Goal: Information Seeking & Learning: Find specific fact

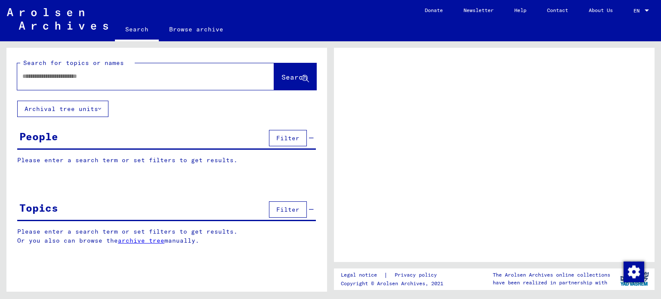
click at [40, 76] on input "text" at bounding box center [137, 76] width 231 height 9
click at [281, 79] on span "Search" at bounding box center [294, 77] width 26 height 9
click at [306, 78] on icon at bounding box center [305, 78] width 7 height 7
drag, startPoint x: 70, startPoint y: 75, endPoint x: 54, endPoint y: 77, distance: 16.4
click at [54, 77] on input "**********" at bounding box center [137, 76] width 231 height 9
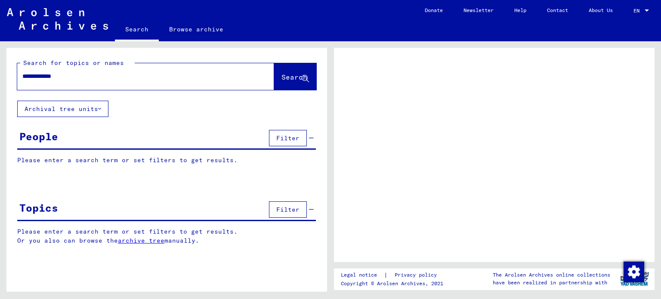
type input "********"
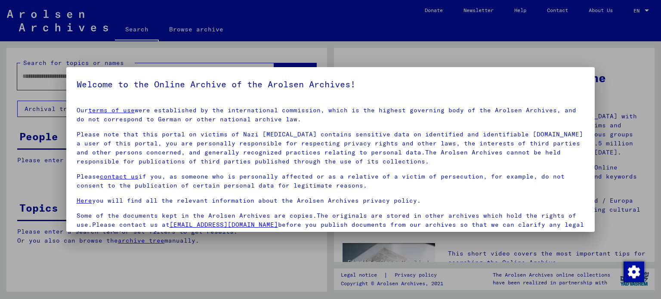
scroll to position [73, 0]
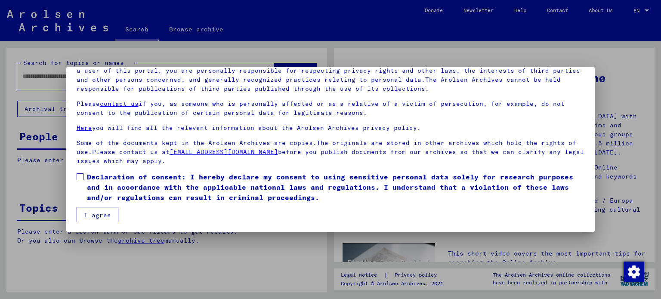
click at [98, 214] on button "I agree" at bounding box center [98, 215] width 42 height 16
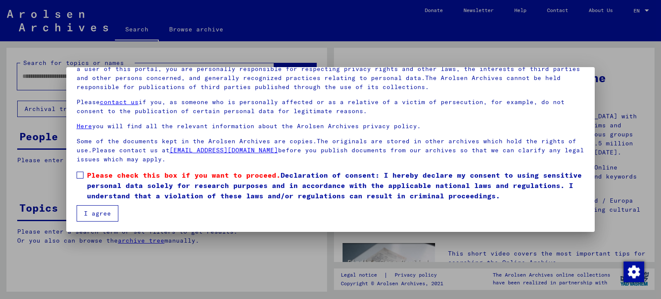
click at [78, 174] on span at bounding box center [80, 175] width 7 height 7
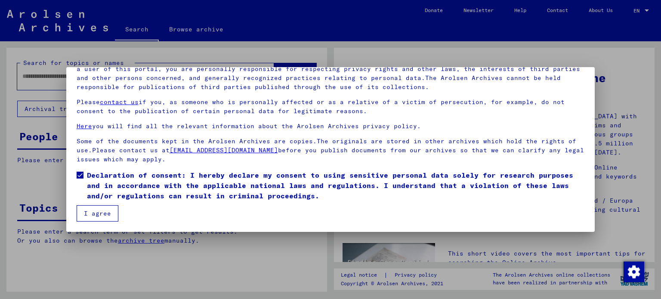
click at [101, 211] on button "I agree" at bounding box center [98, 213] width 42 height 16
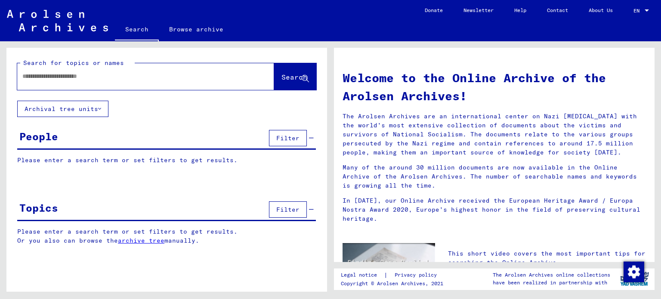
click at [63, 79] on input "text" at bounding box center [135, 76] width 226 height 9
type input "**********"
click at [283, 76] on span "Search" at bounding box center [294, 77] width 26 height 9
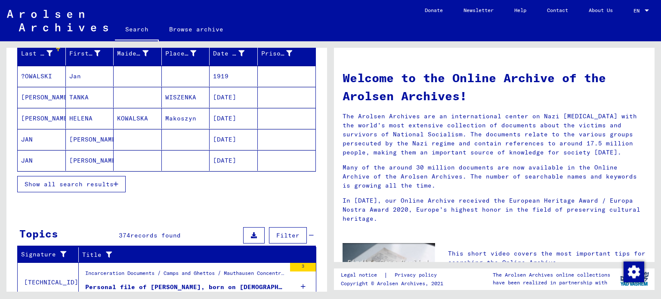
scroll to position [119, 0]
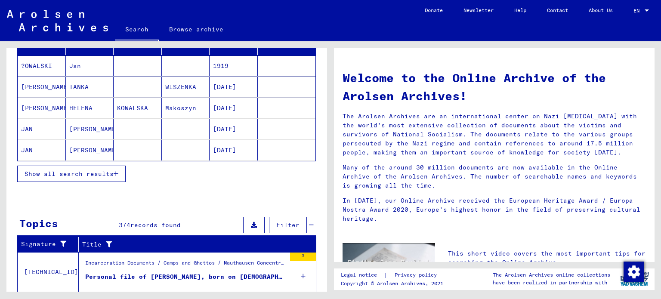
click at [92, 170] on span "Show all search results" at bounding box center [69, 174] width 89 height 8
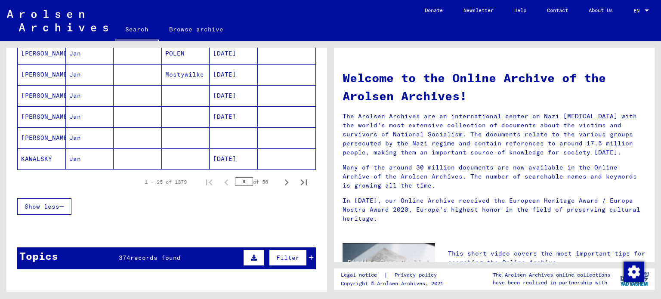
scroll to position [559, 0]
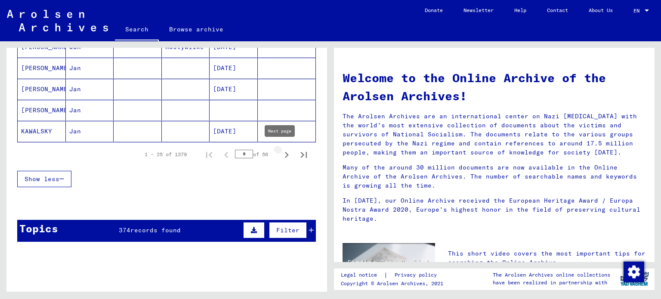
click at [280, 151] on icon "Next page" at bounding box center [286, 155] width 12 height 12
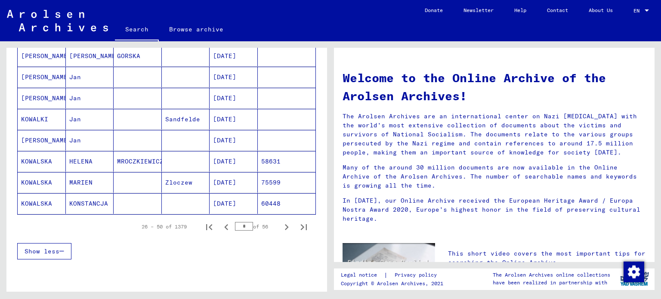
scroll to position [489, 0]
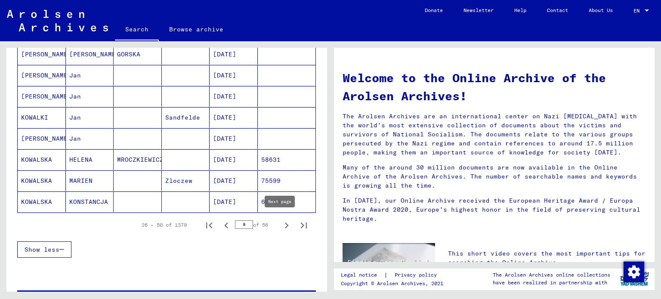
click at [281, 222] on icon "Next page" at bounding box center [286, 225] width 12 height 12
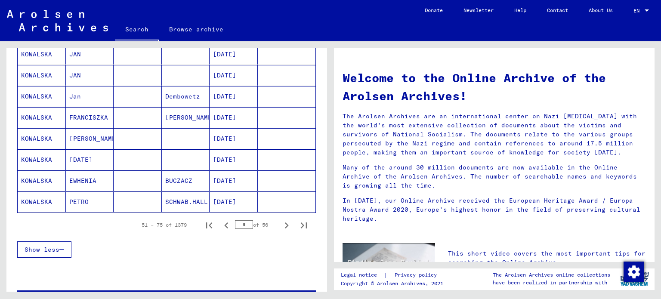
click at [285, 223] on icon "Next page" at bounding box center [287, 225] width 4 height 6
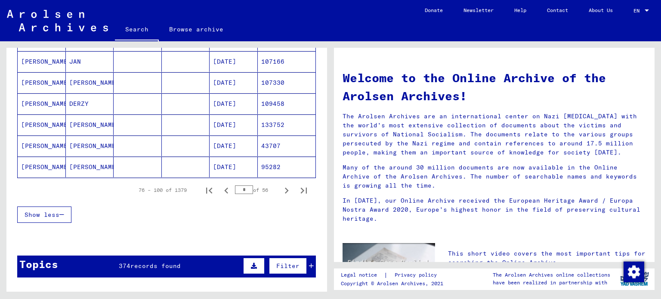
scroll to position [525, 0]
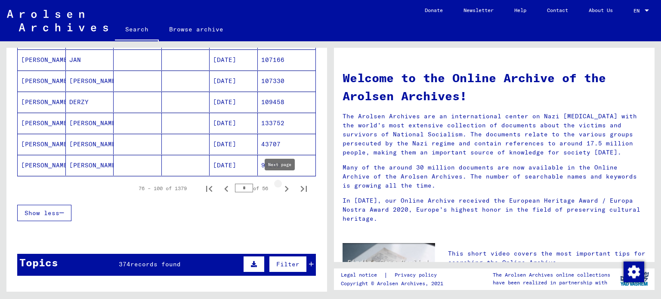
click at [285, 186] on icon "Next page" at bounding box center [287, 189] width 4 height 6
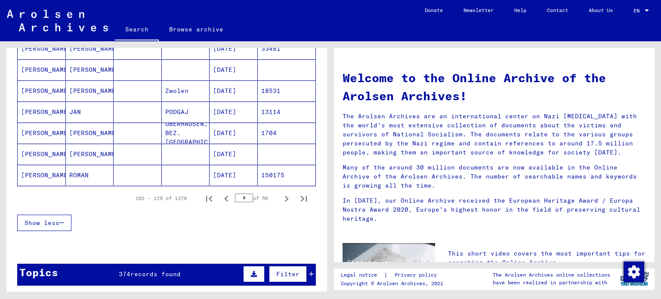
scroll to position [521, 0]
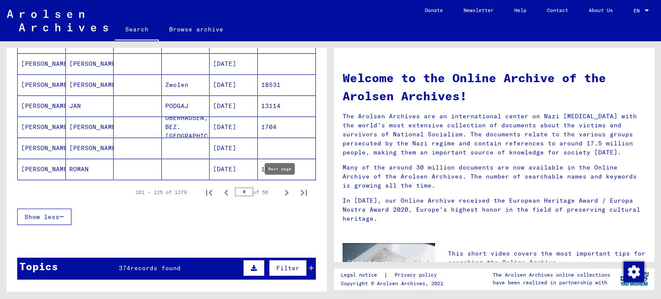
click at [285, 190] on icon "Next page" at bounding box center [287, 193] width 4 height 6
type input "*"
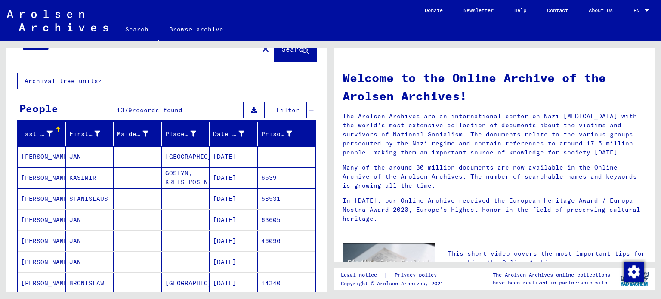
scroll to position [0, 0]
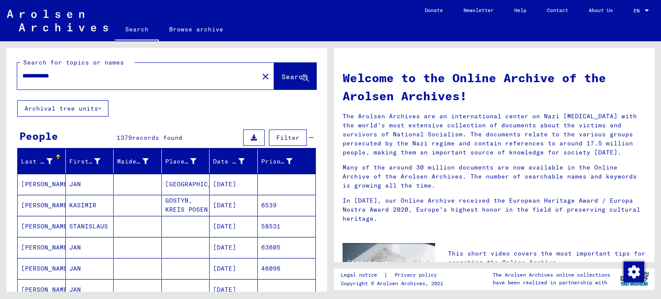
click at [103, 75] on input "**********" at bounding box center [135, 75] width 226 height 9
type input "**********"
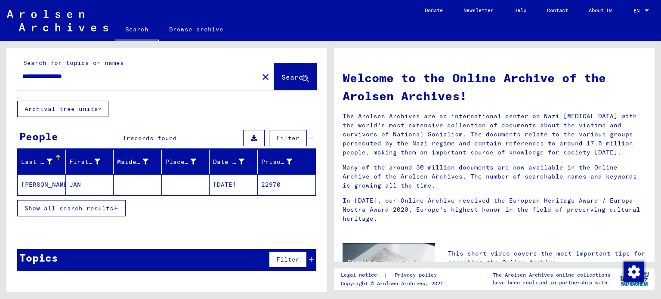
click at [33, 182] on mat-cell "[PERSON_NAME]" at bounding box center [42, 184] width 48 height 21
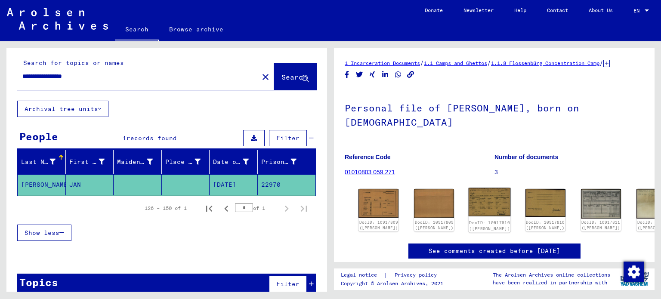
click at [468, 206] on img at bounding box center [489, 202] width 42 height 29
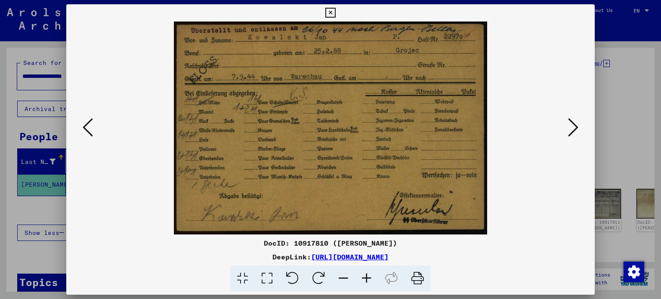
click at [320, 254] on link "[URL][DOMAIN_NAME]" at bounding box center [349, 257] width 77 height 9
